Goal: Task Accomplishment & Management: Manage account settings

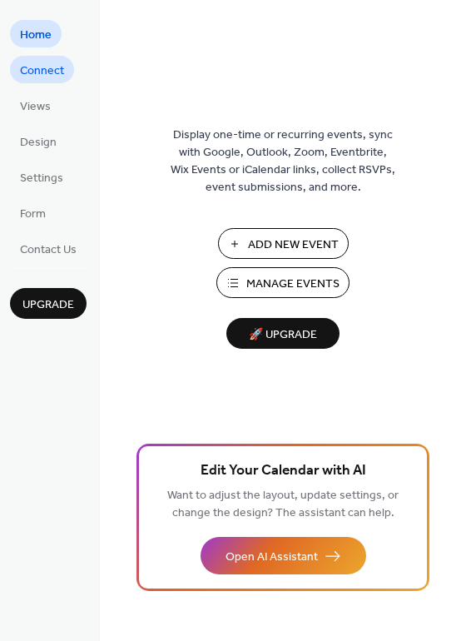
click at [34, 67] on span "Connect" at bounding box center [42, 70] width 44 height 17
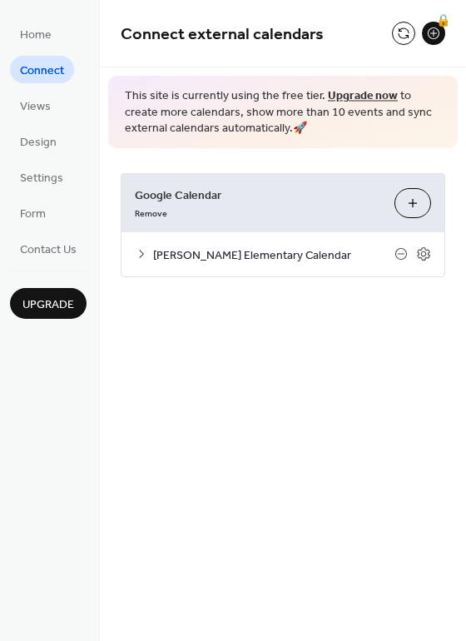
click at [275, 255] on span "[PERSON_NAME] Elementary Calendar" at bounding box center [273, 254] width 241 height 17
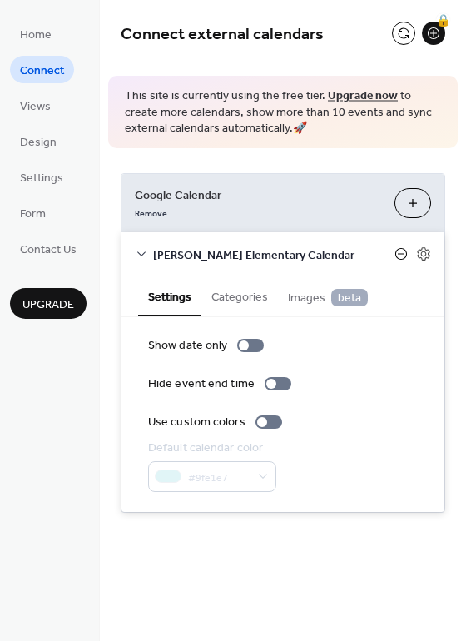
click at [405, 255] on icon at bounding box center [400, 253] width 13 height 13
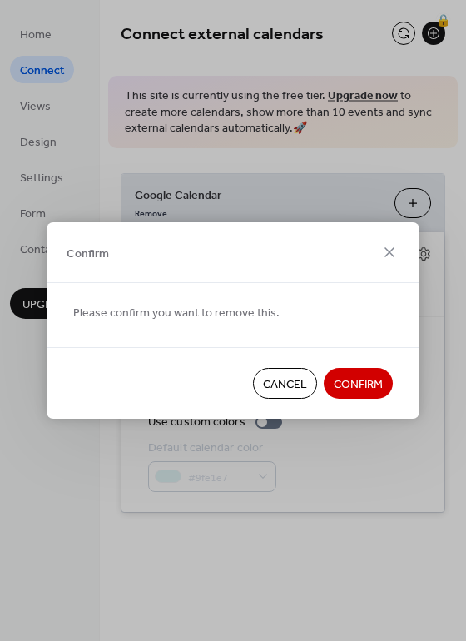
click at [364, 393] on span "Confirm" at bounding box center [358, 384] width 49 height 17
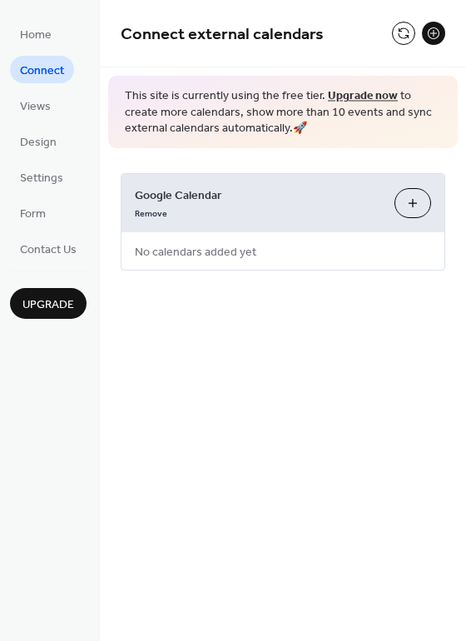
click at [408, 200] on button "Choose Calendars" at bounding box center [412, 203] width 37 height 30
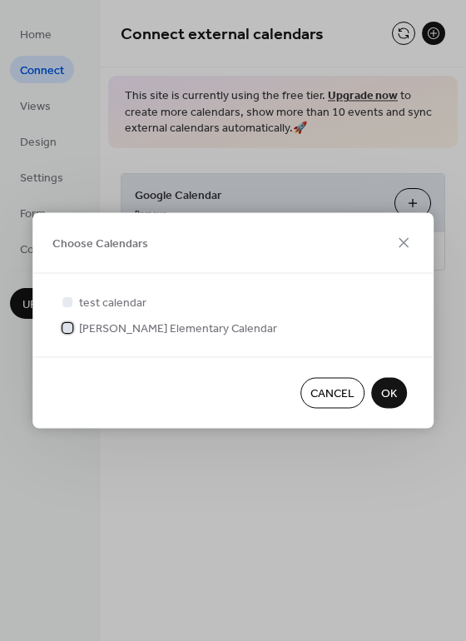
click at [179, 324] on span "[PERSON_NAME] Elementary Calendar" at bounding box center [178, 328] width 198 height 17
click at [377, 392] on button "OK" at bounding box center [389, 393] width 36 height 31
